Goal: Information Seeking & Learning: Learn about a topic

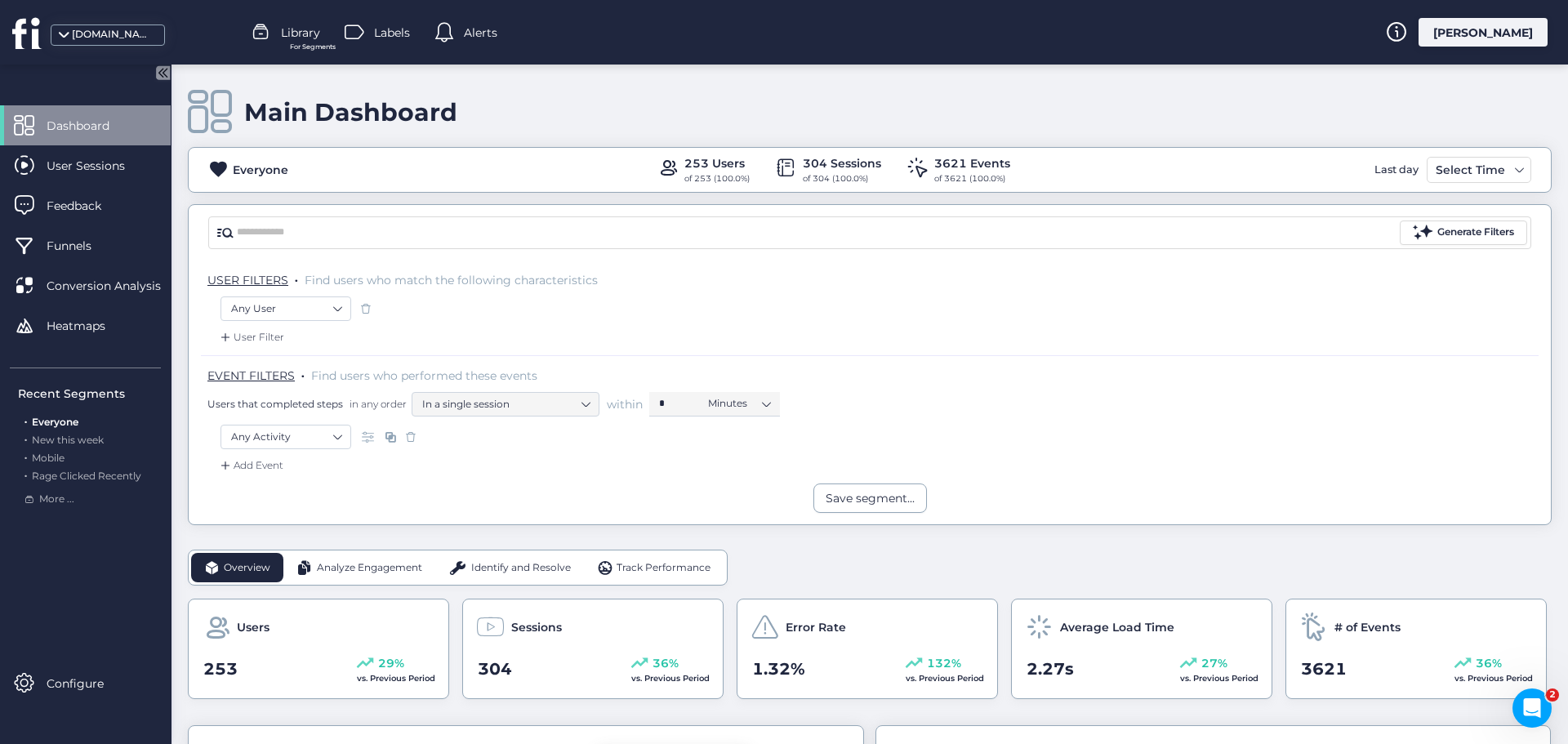
scroll to position [245, 0]
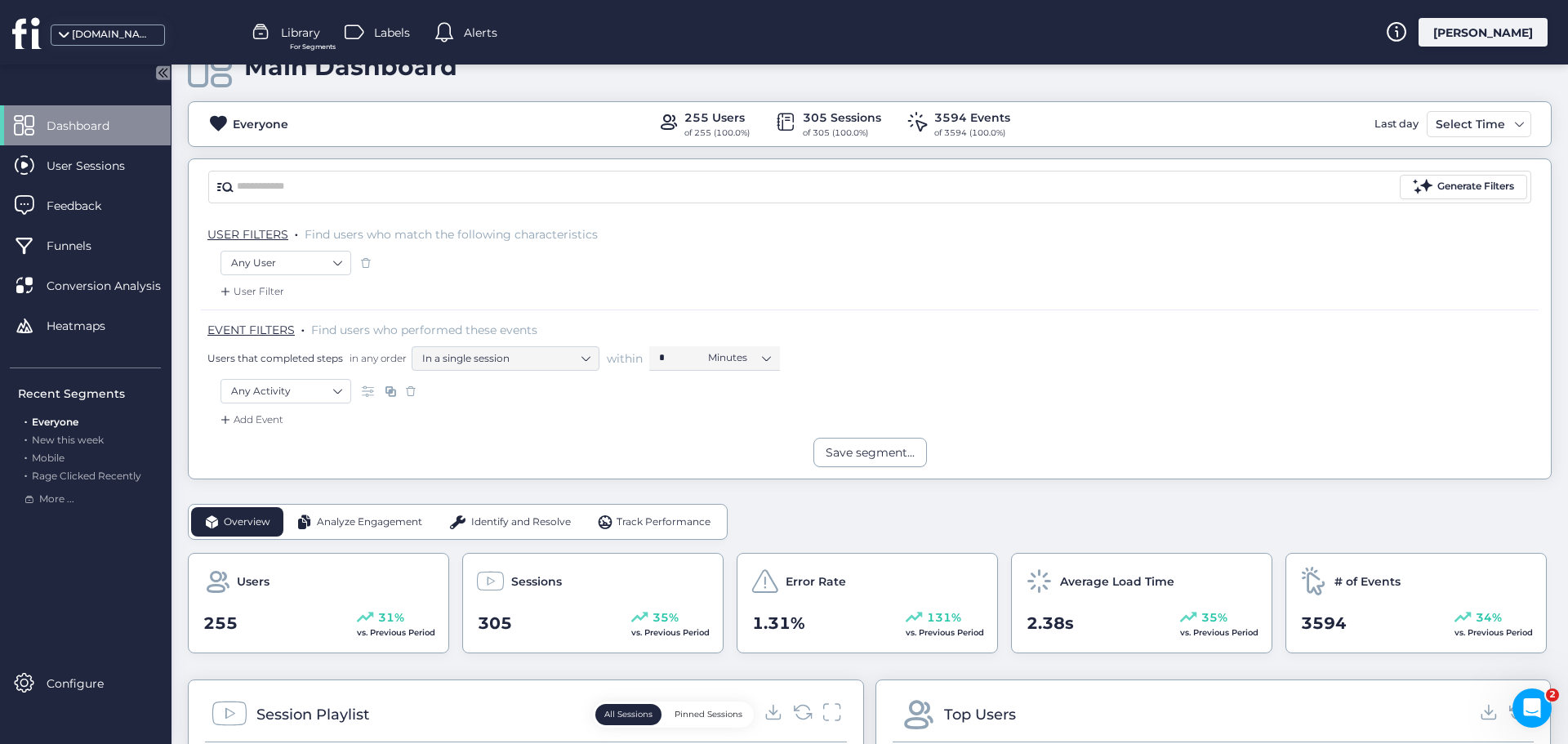
scroll to position [163, 0]
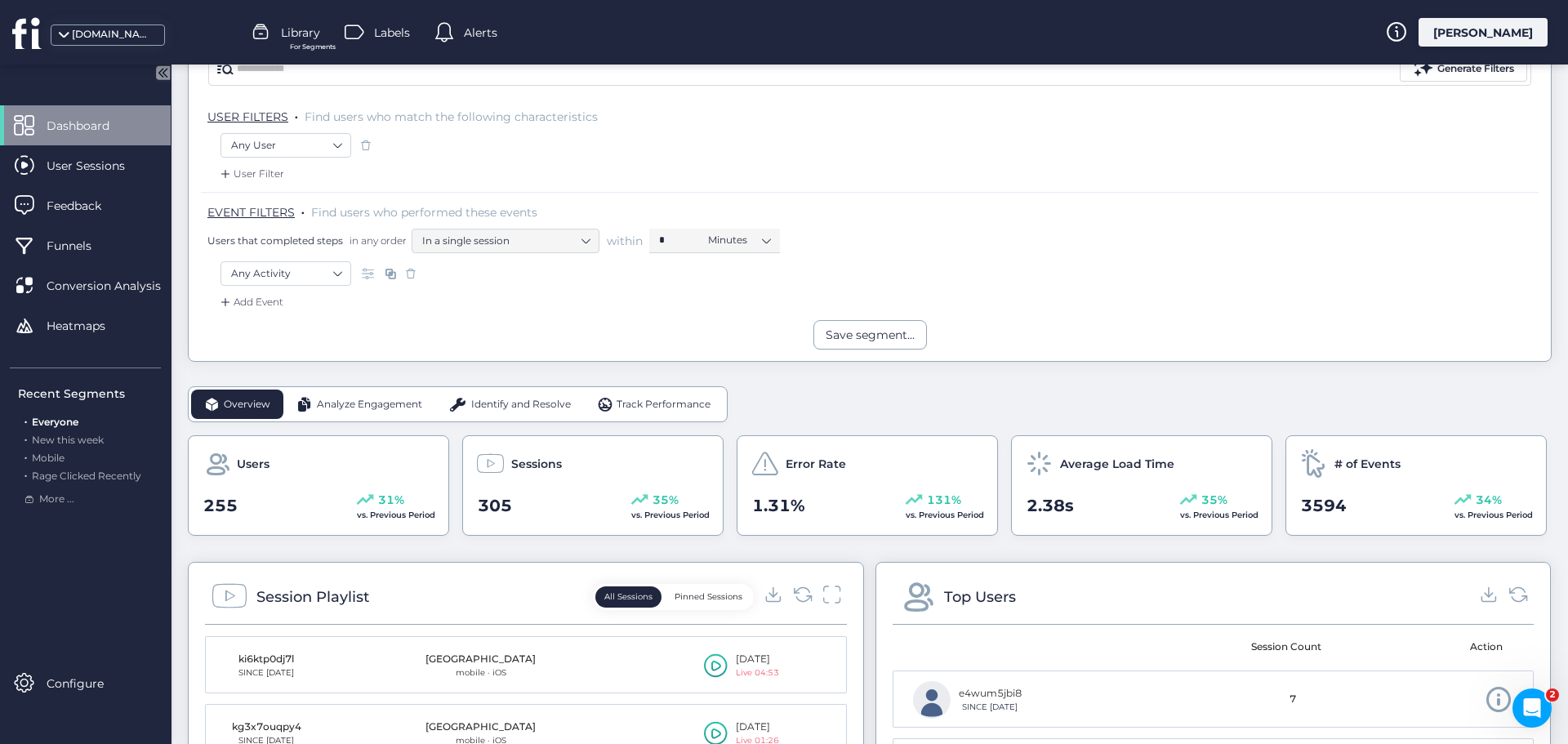
click at [370, 399] on span "Analyze Engagement" at bounding box center [369, 405] width 105 height 16
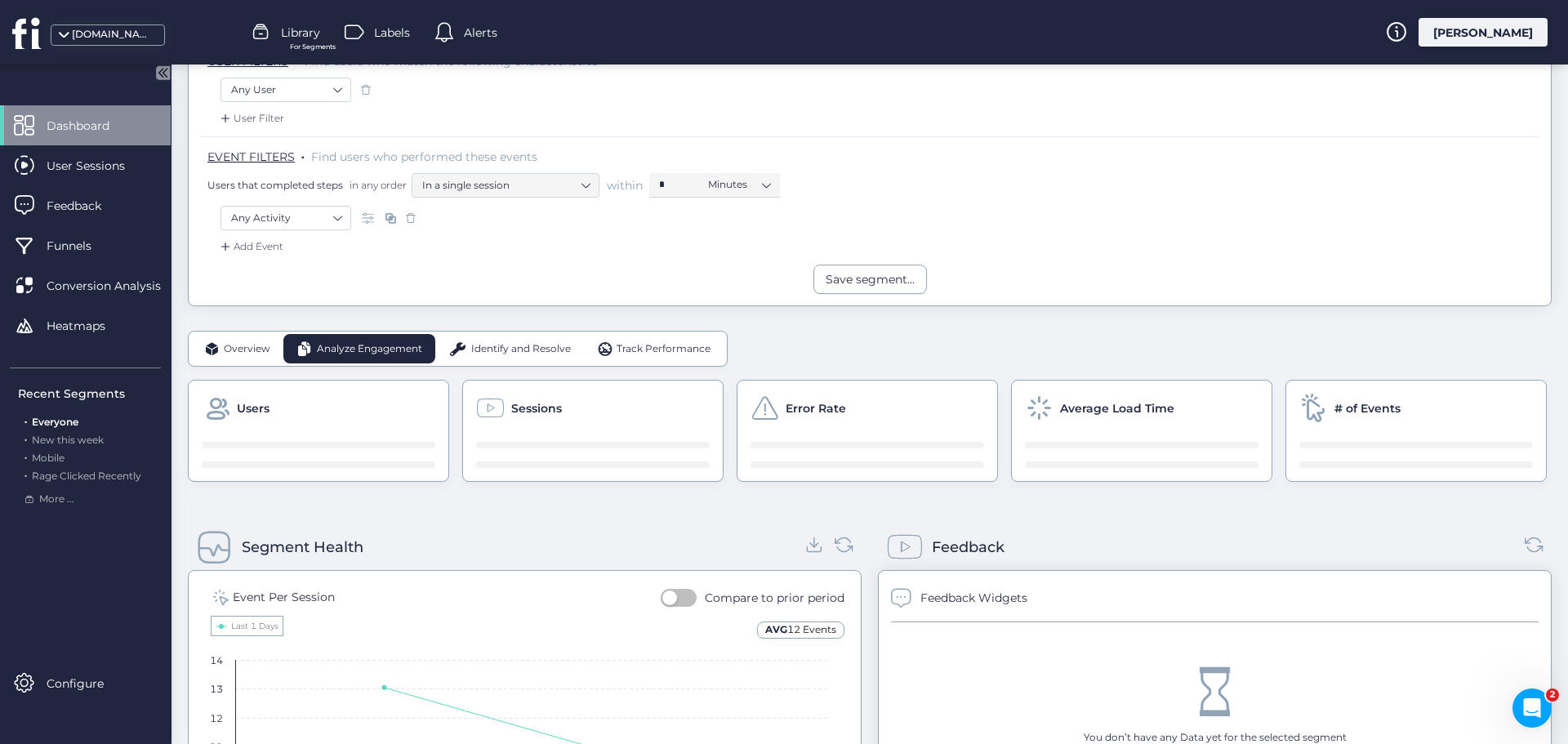
scroll to position [245, 0]
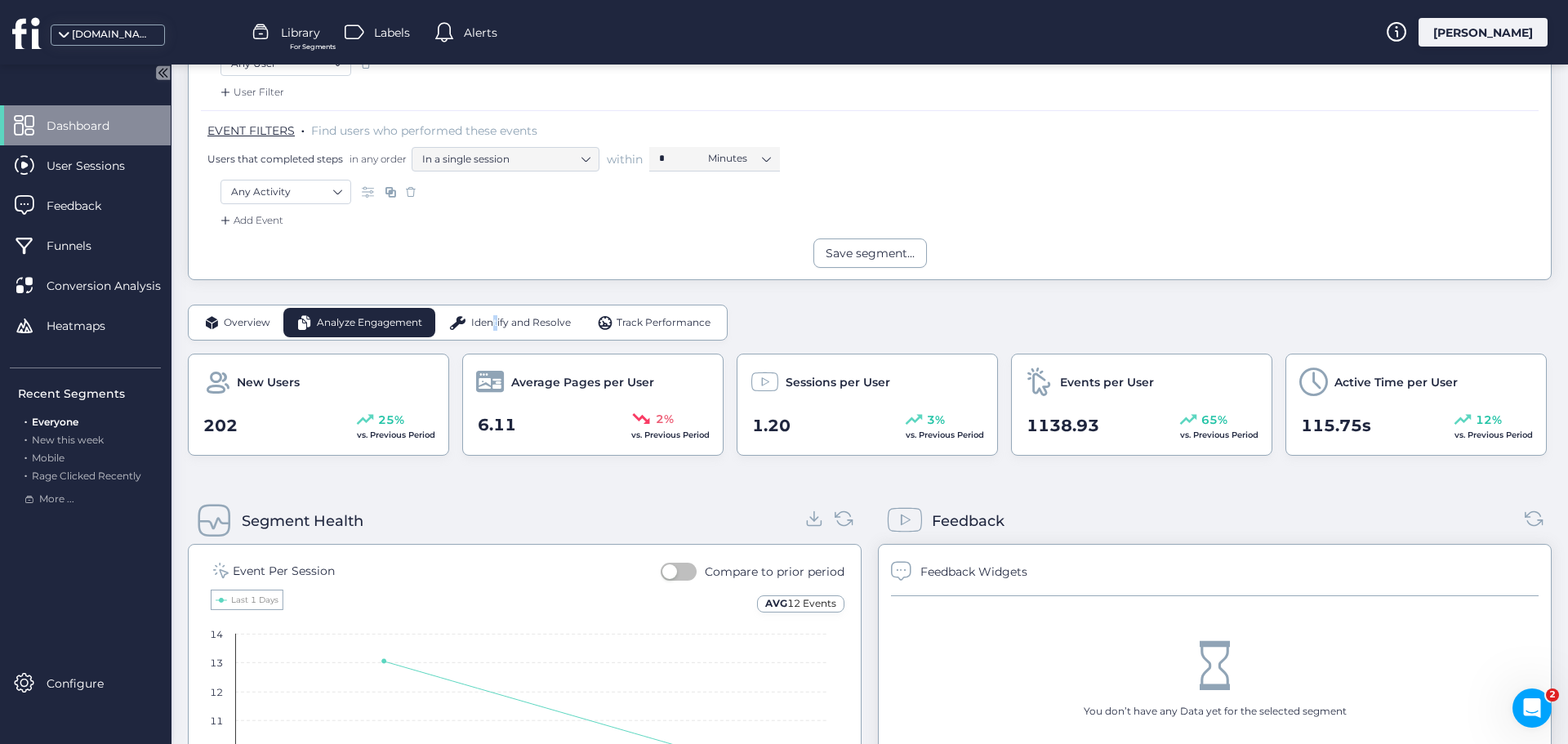
drag, startPoint x: 494, startPoint y: 313, endPoint x: 496, endPoint y: 322, distance: 9.2
click at [496, 322] on div "Identify and Resolve" at bounding box center [509, 322] width 148 height 29
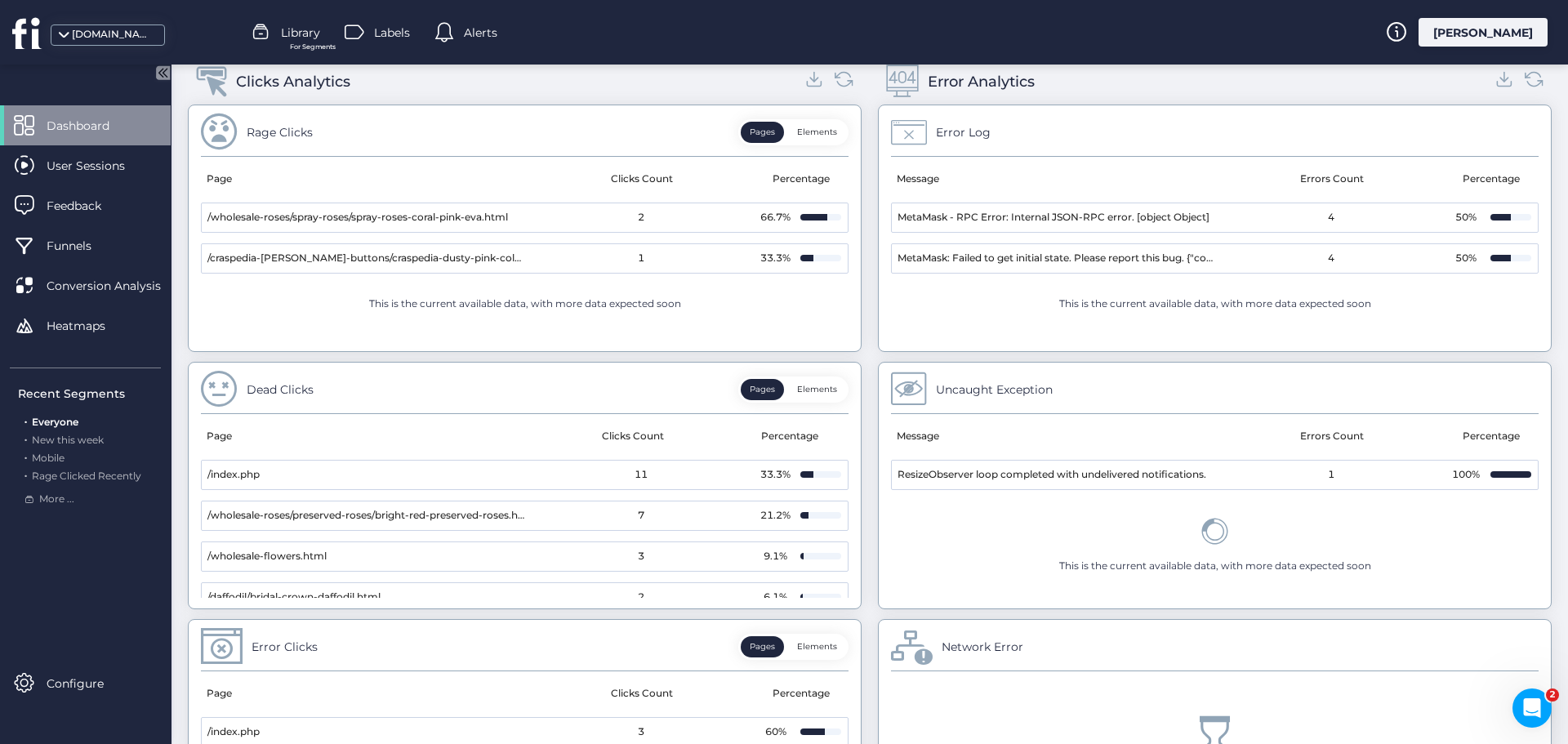
scroll to position [653, 0]
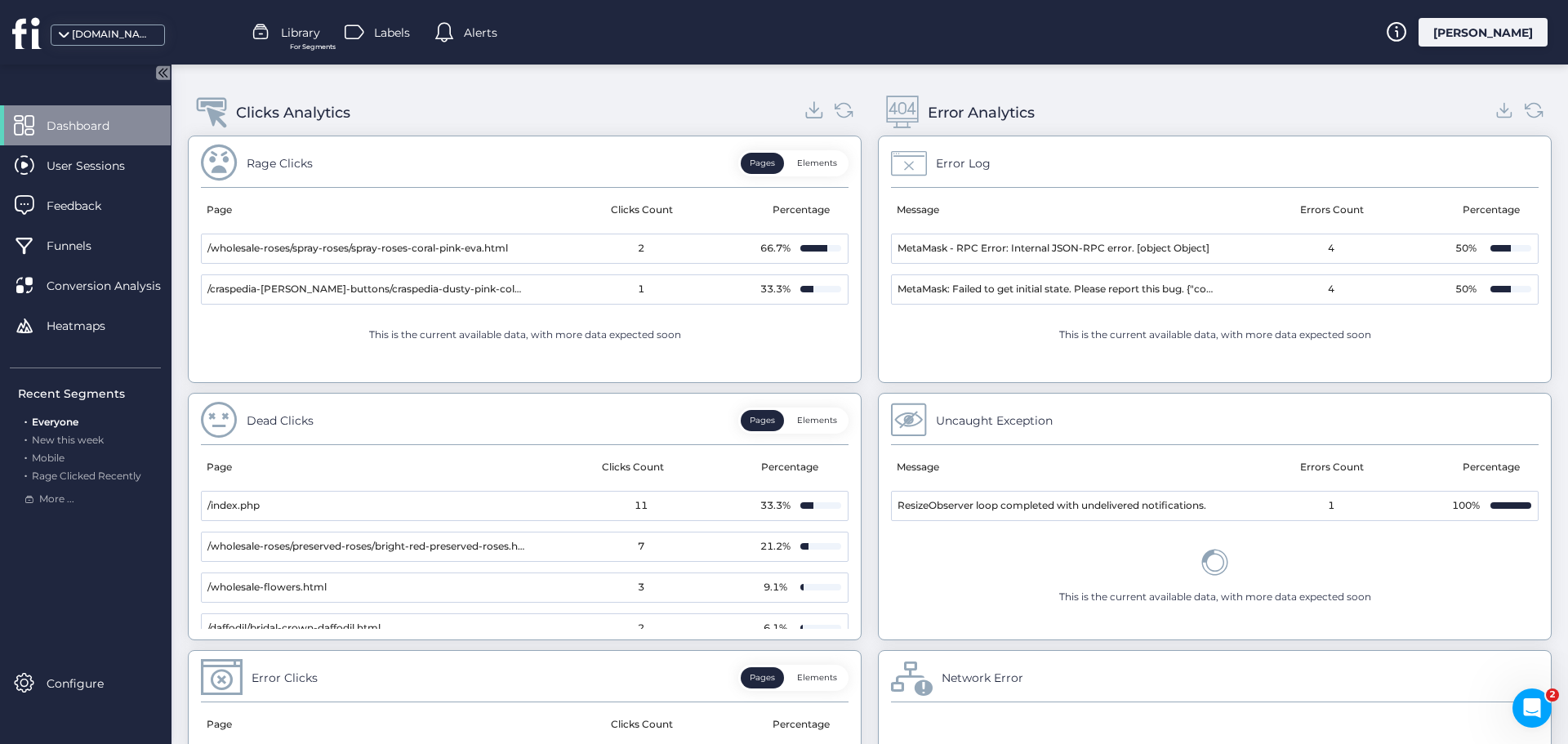
click at [807, 116] on icon at bounding box center [814, 116] width 16 height 5
click at [1504, 112] on icon at bounding box center [1504, 108] width 0 height 11
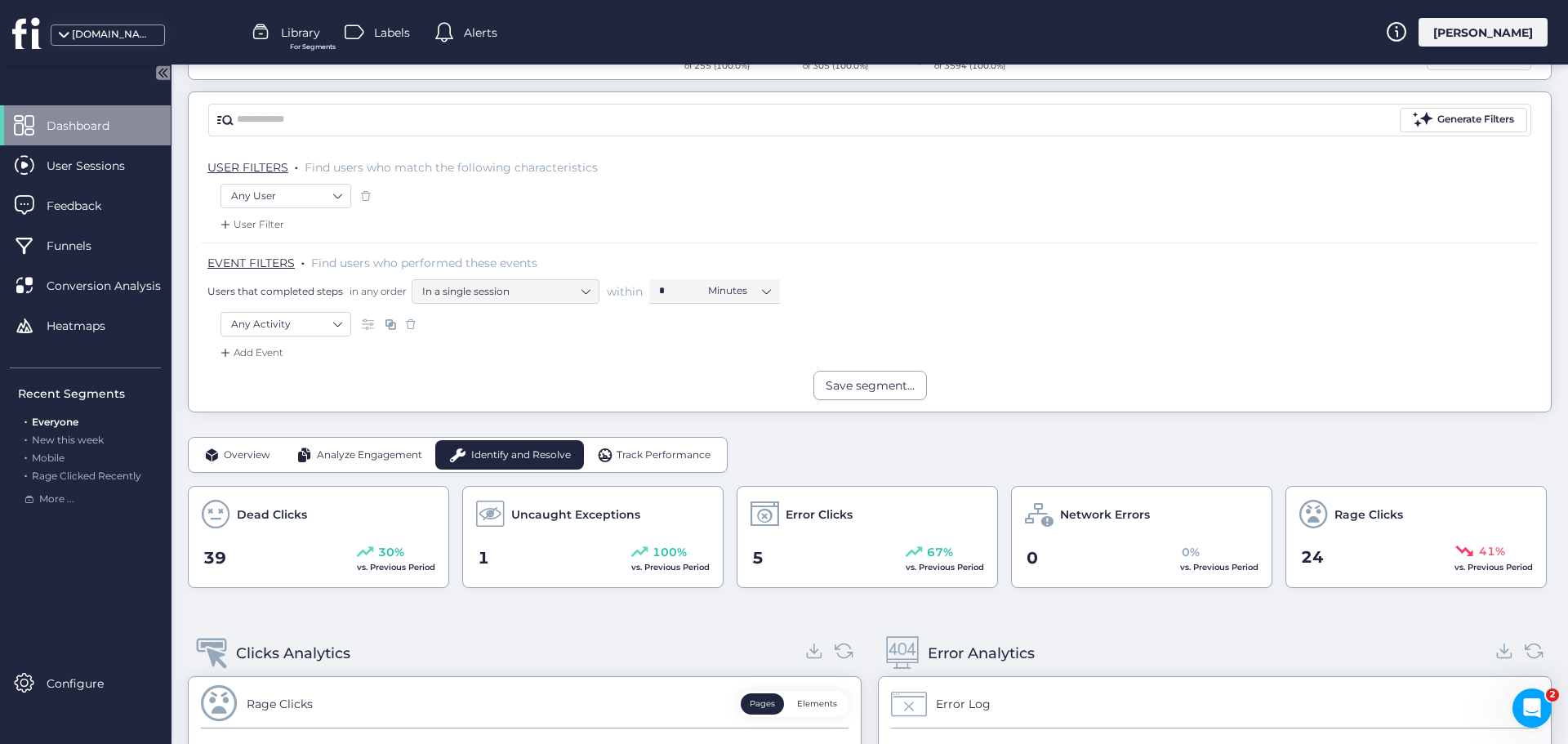
scroll to position [0, 0]
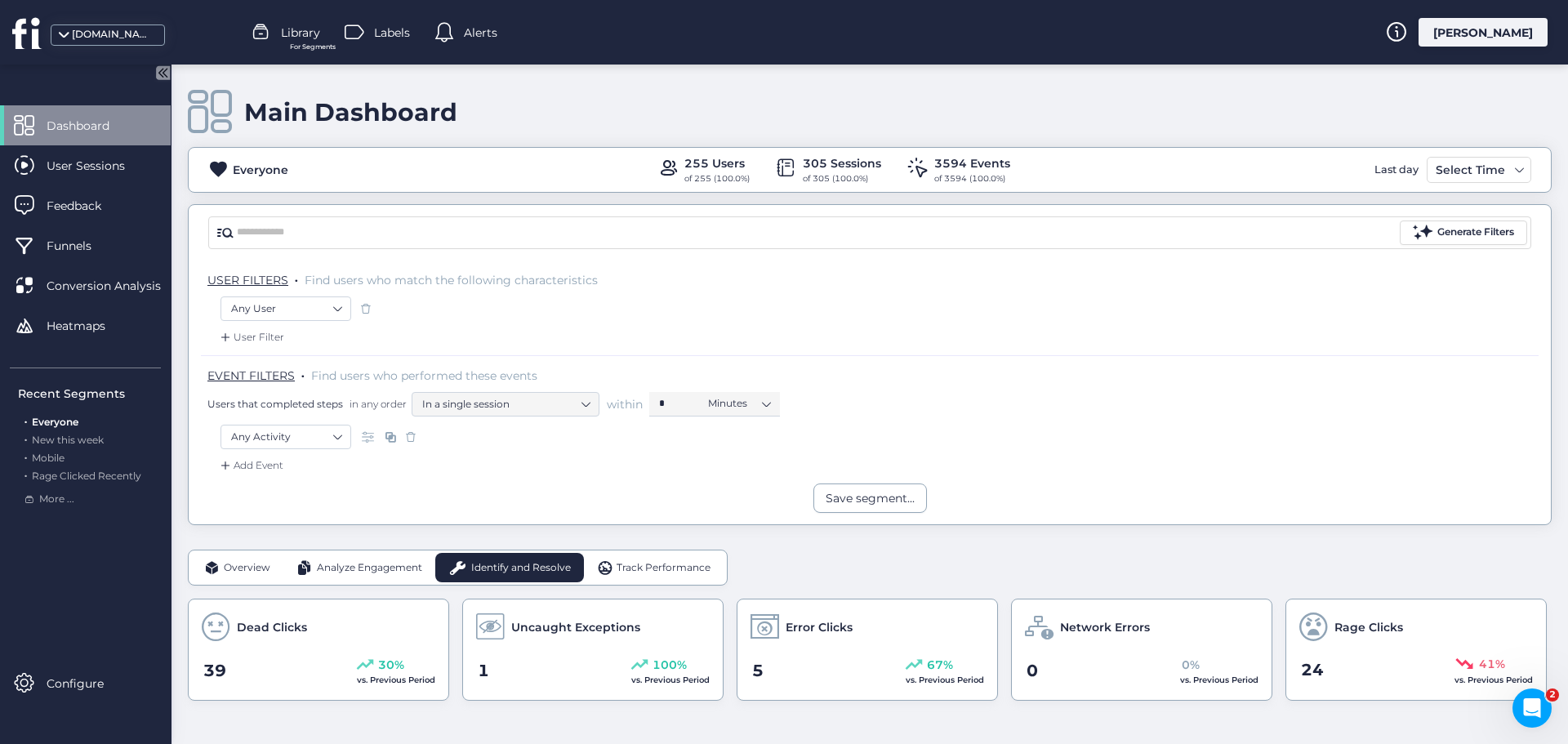
click at [666, 555] on div "Track Performance" at bounding box center [654, 567] width 140 height 29
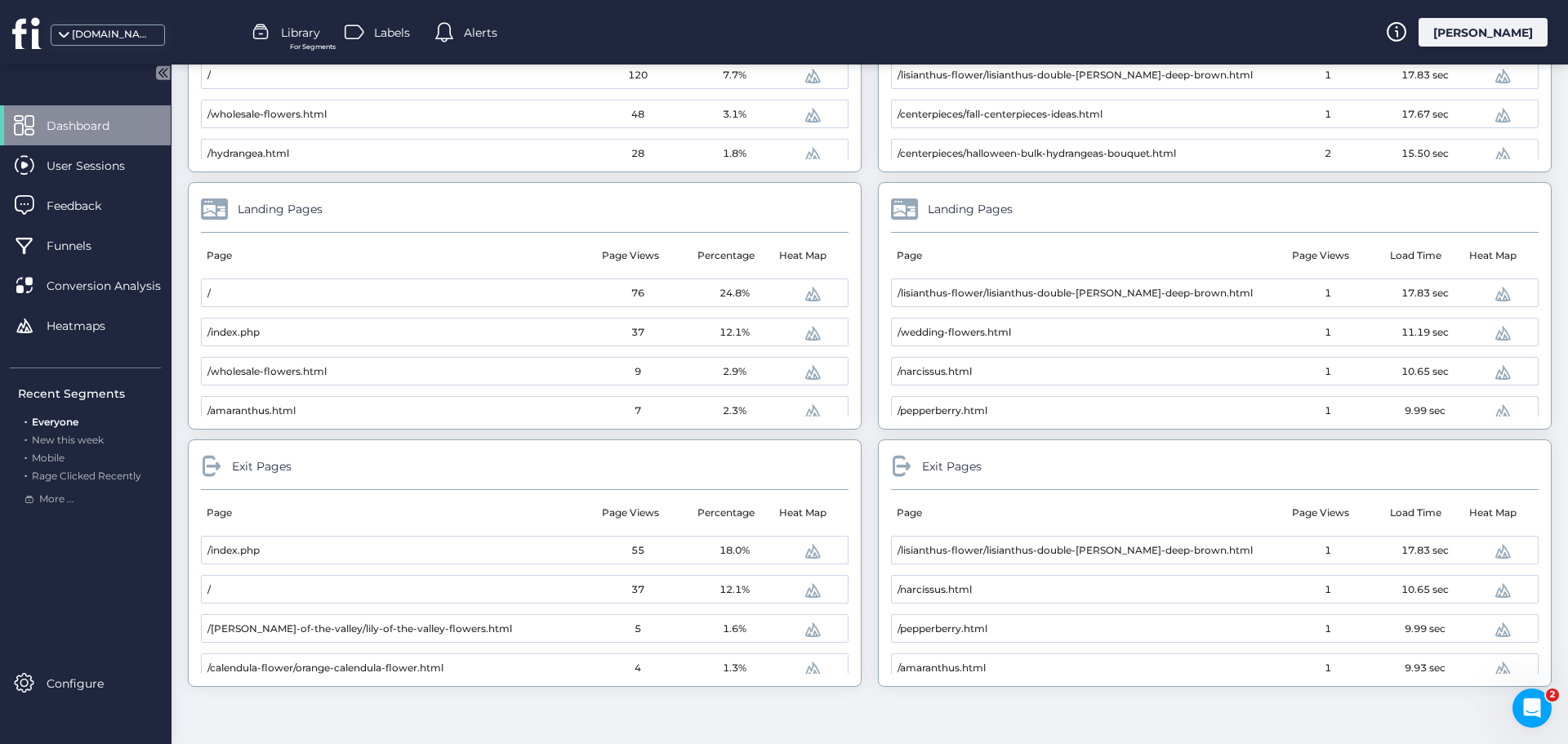
scroll to position [246, 0]
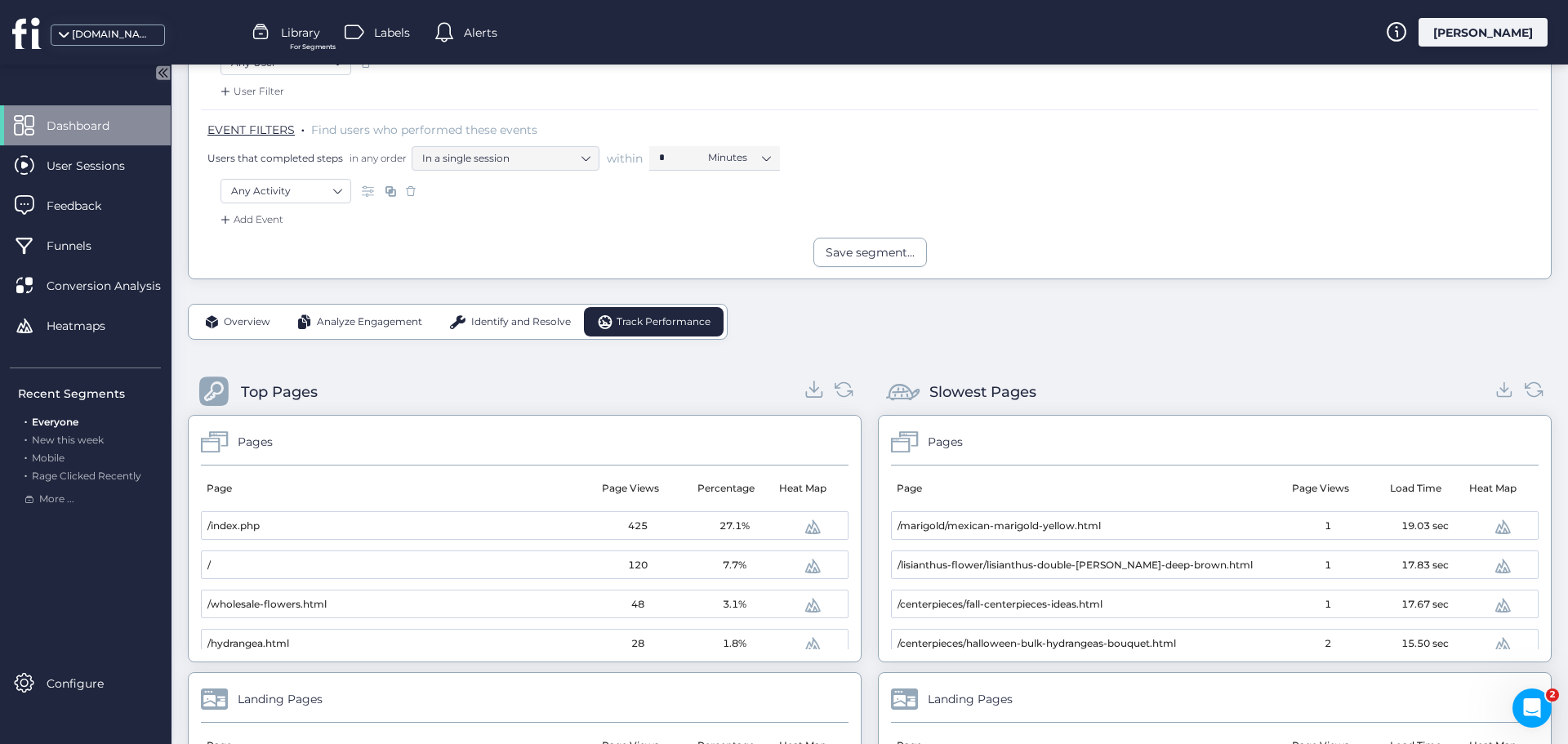
click at [804, 389] on icon at bounding box center [814, 389] width 22 height 22
click at [1494, 390] on icon at bounding box center [1504, 389] width 22 height 22
